Goal: Find specific page/section: Find specific page/section

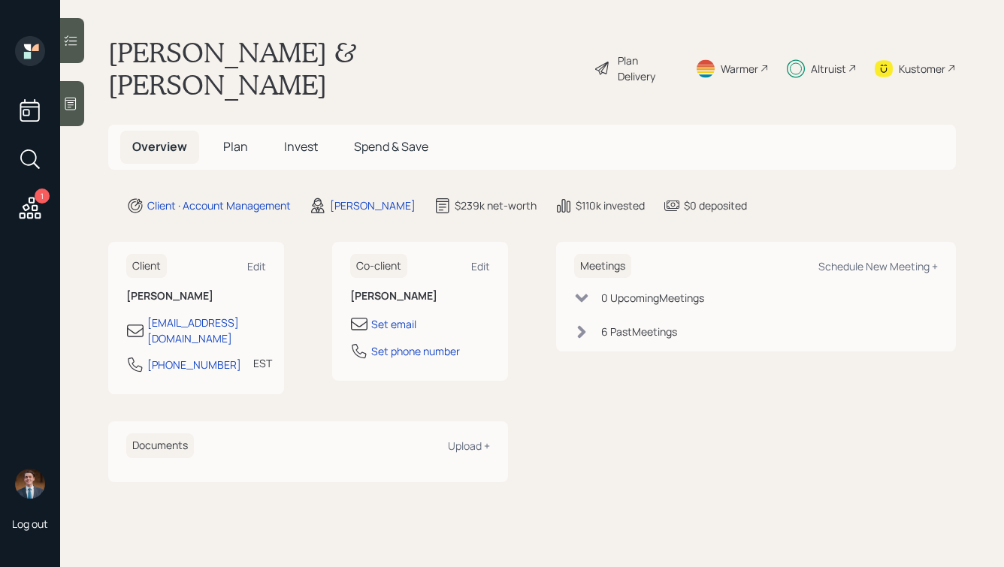
click at [308, 138] on span "Invest" at bounding box center [301, 146] width 34 height 17
